Goal: Find specific page/section: Find specific page/section

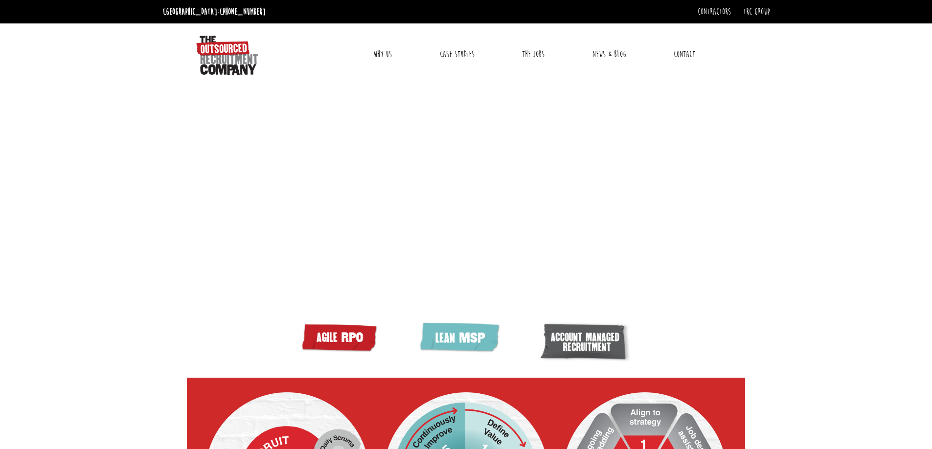
click at [684, 57] on link "Contact" at bounding box center [684, 54] width 36 height 24
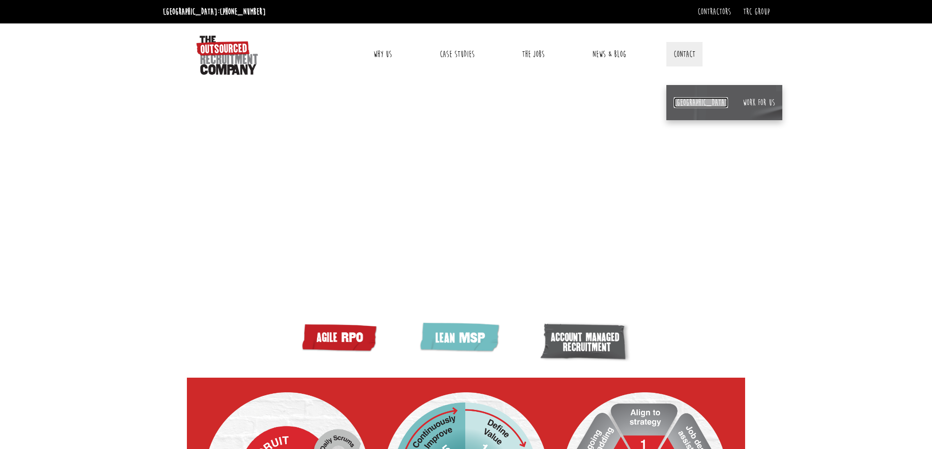
click at [676, 105] on link "[GEOGRAPHIC_DATA]" at bounding box center [700, 102] width 54 height 11
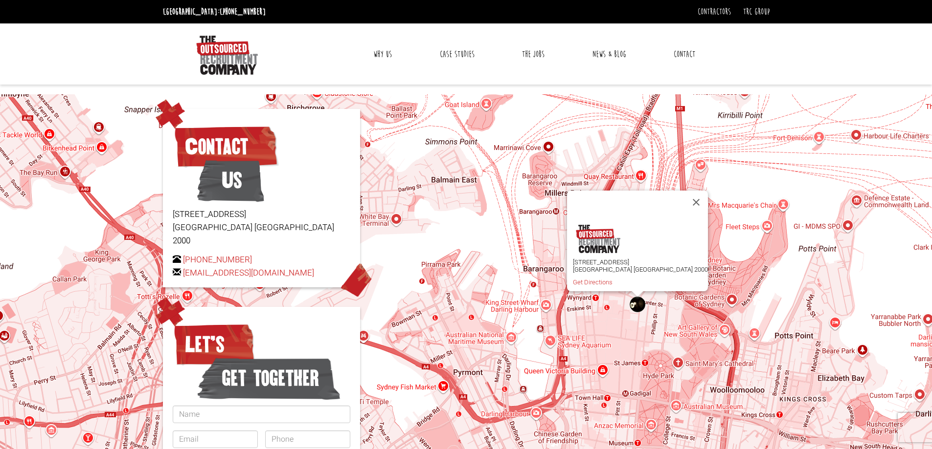
click at [384, 58] on link "Why Us" at bounding box center [382, 54] width 33 height 24
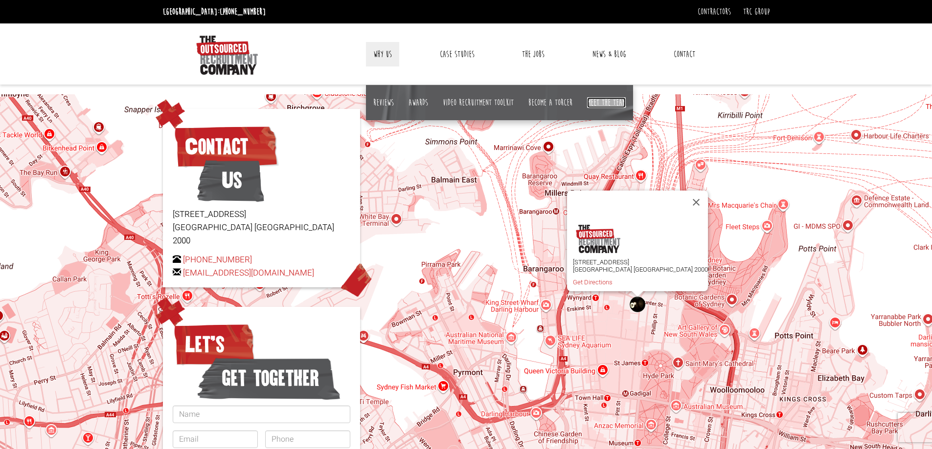
click at [596, 103] on link "Meet the team" at bounding box center [606, 102] width 39 height 11
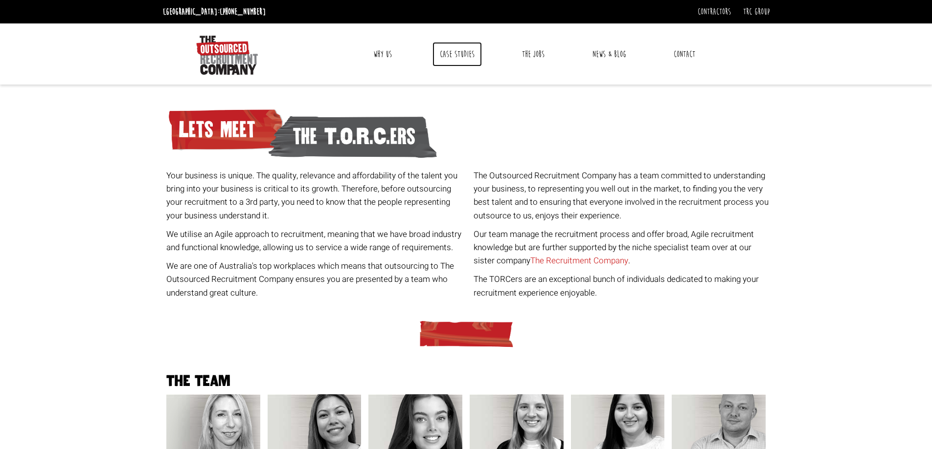
click at [456, 57] on link "Case Studies" at bounding box center [456, 54] width 49 height 24
